Goal: Information Seeking & Learning: Learn about a topic

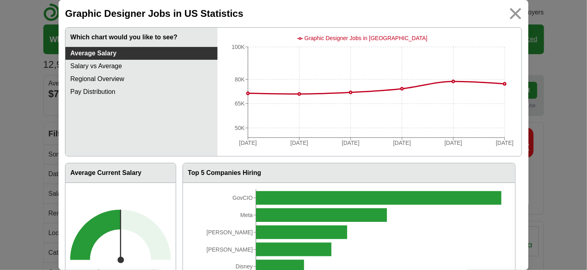
click at [511, 16] on img at bounding box center [515, 14] width 18 height 18
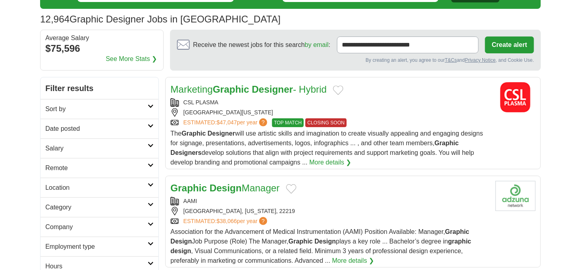
scroll to position [53, 0]
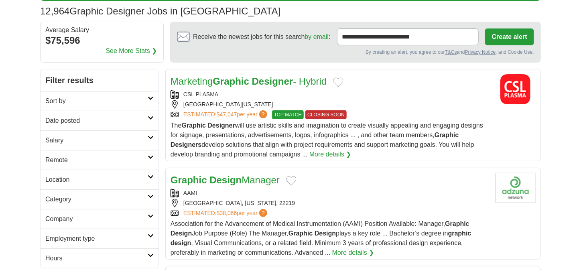
click at [156, 157] on link "Remote" at bounding box center [99, 160] width 118 height 20
click at [63, 178] on link "Remote jobs" at bounding box center [63, 179] width 36 height 7
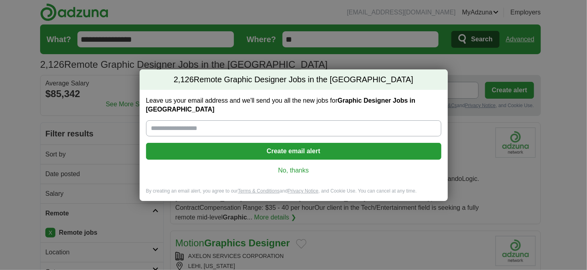
click at [296, 166] on link "No, thanks" at bounding box center [293, 170] width 282 height 9
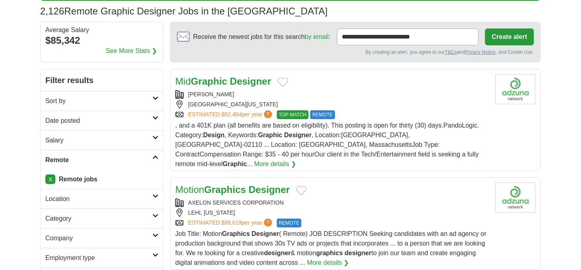
scroll to position [107, 0]
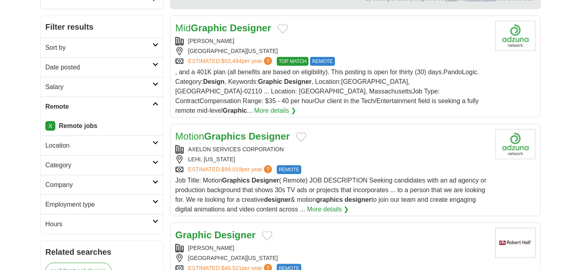
click at [156, 141] on icon at bounding box center [155, 143] width 6 height 4
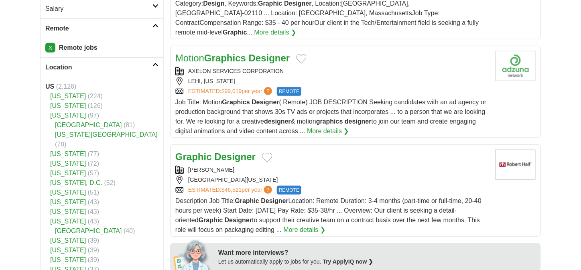
scroll to position [160, 0]
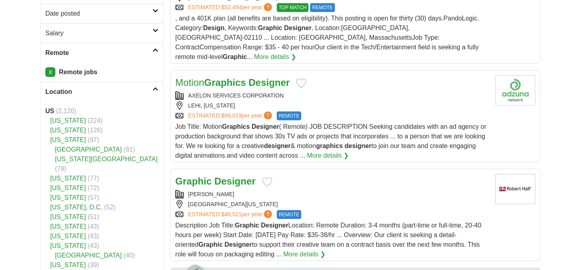
click at [155, 88] on icon at bounding box center [155, 89] width 6 height 4
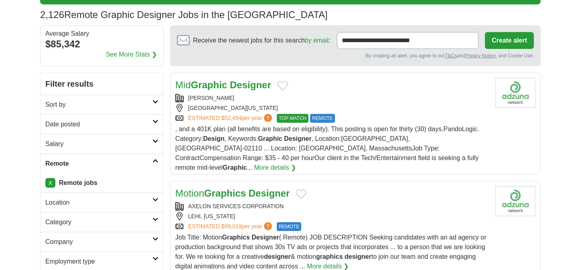
scroll to position [0, 0]
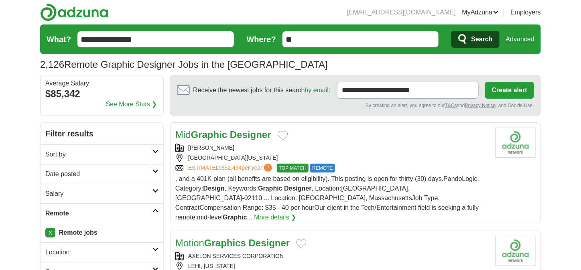
click at [296, 213] on link "More details ❯" at bounding box center [275, 218] width 42 height 10
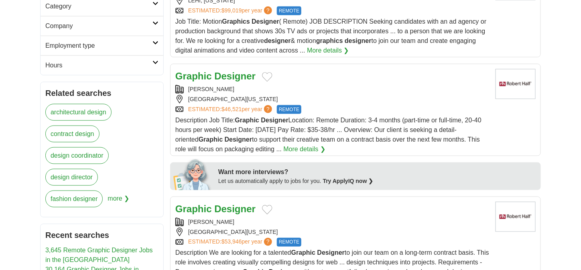
scroll to position [273, 0]
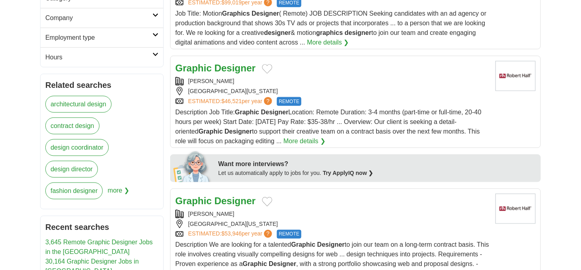
click at [300, 136] on link "More details ❯" at bounding box center [304, 141] width 42 height 10
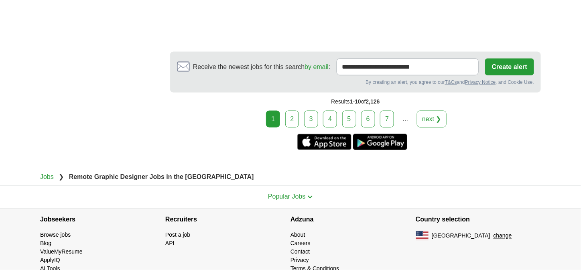
scroll to position [1381, 0]
click at [429, 110] on link "next ❯" at bounding box center [432, 118] width 30 height 17
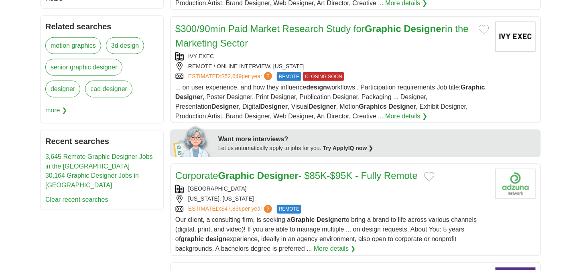
scroll to position [374, 0]
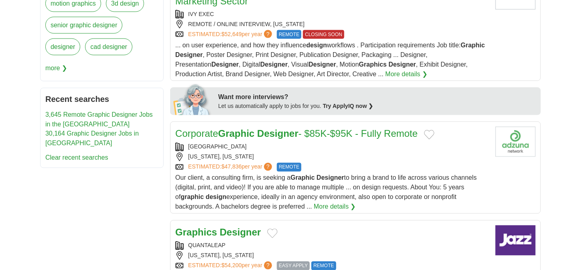
click at [326, 205] on link "More details ❯" at bounding box center [335, 207] width 42 height 10
click at [329, 202] on link "More details ❯" at bounding box center [335, 207] width 42 height 10
click at [316, 132] on link "Corporate Graphic Designer - $85K-$95K - Fully Remote" at bounding box center [296, 133] width 242 height 11
